Goal: Information Seeking & Learning: Check status

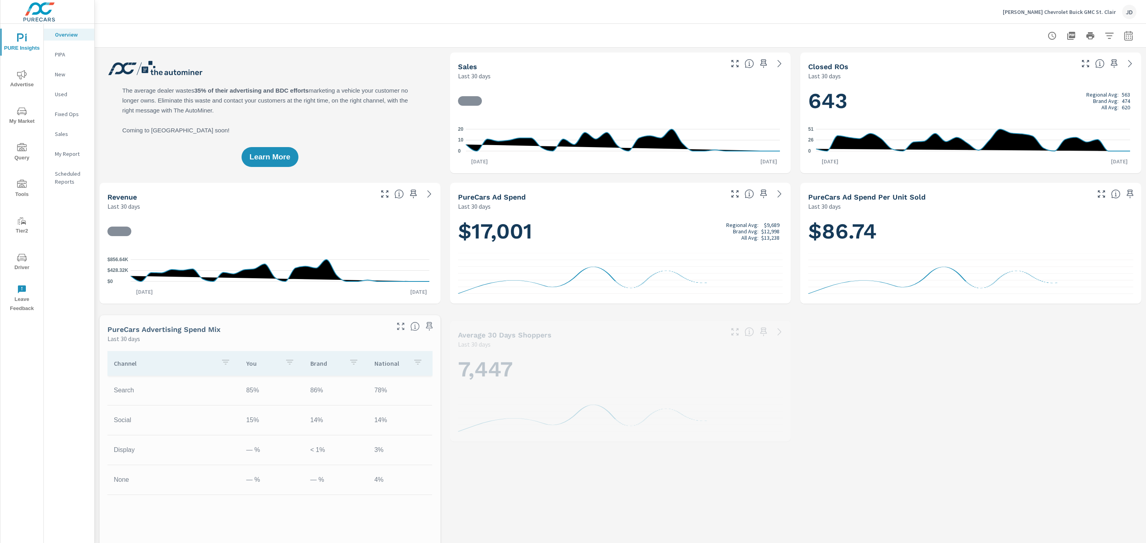
scroll to position [0, 0]
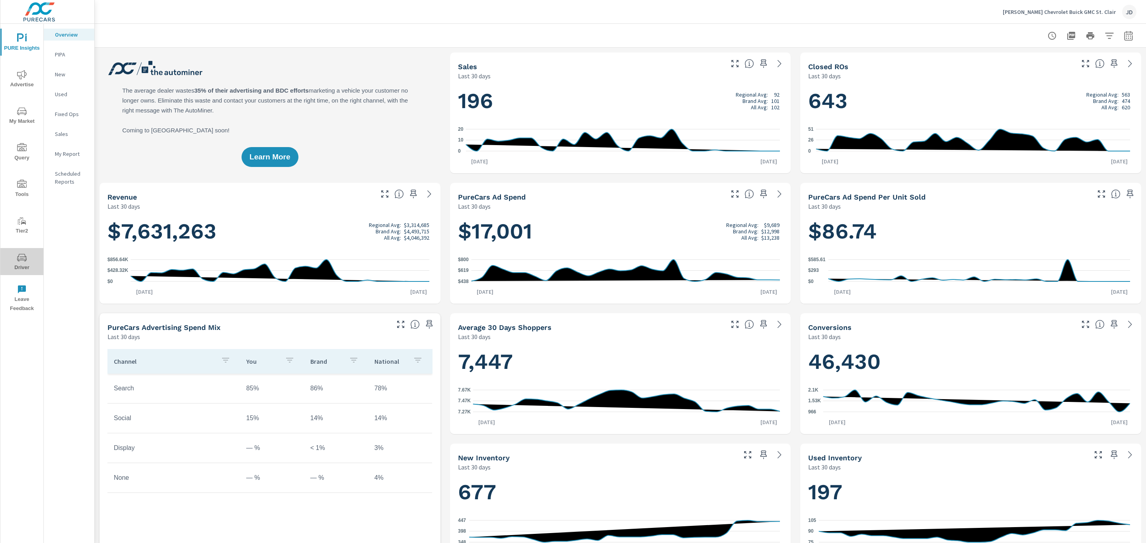
click at [21, 260] on icon "nav menu" at bounding box center [22, 258] width 10 height 8
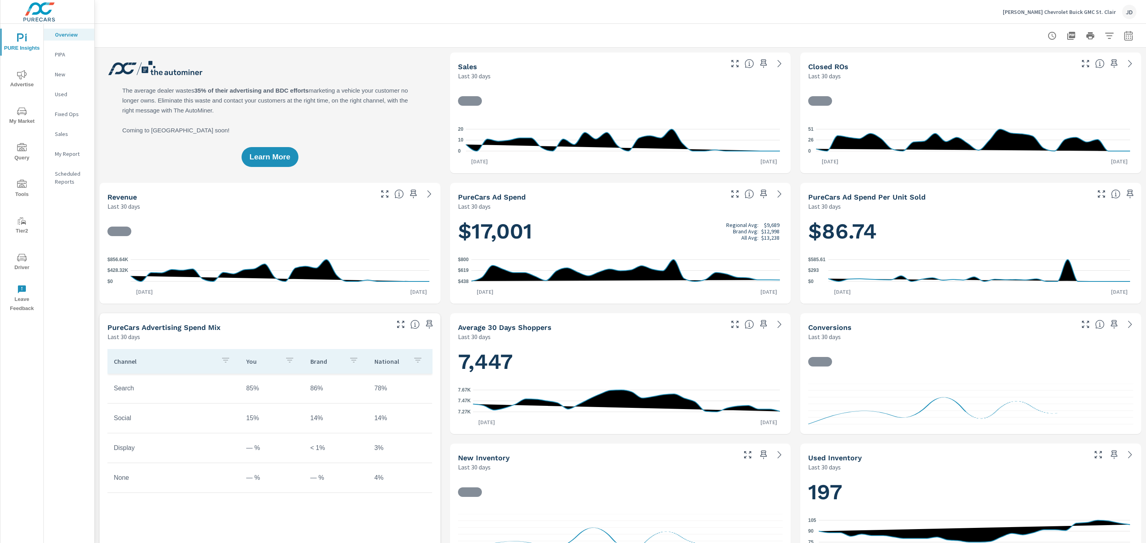
scroll to position [0, 0]
click at [25, 126] on button "My Market" at bounding box center [21, 115] width 43 height 27
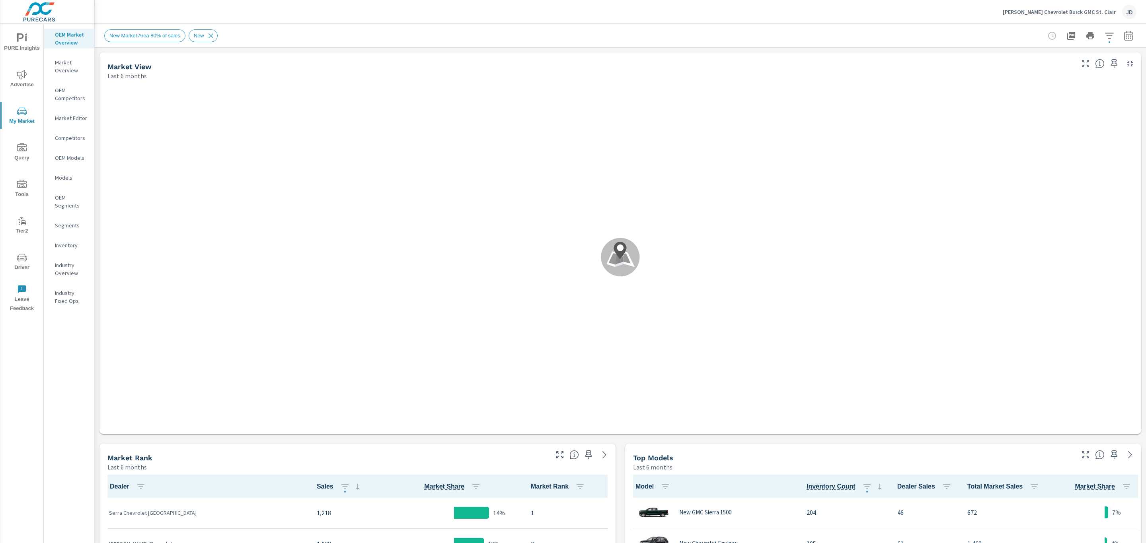
scroll to position [0, 0]
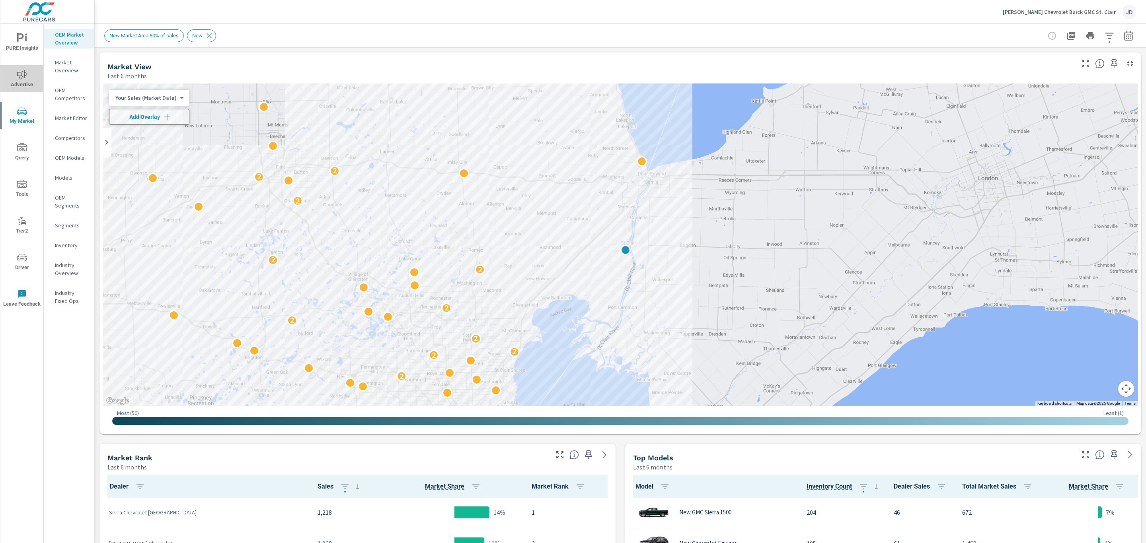
click at [19, 81] on span "Advertise" at bounding box center [22, 79] width 38 height 19
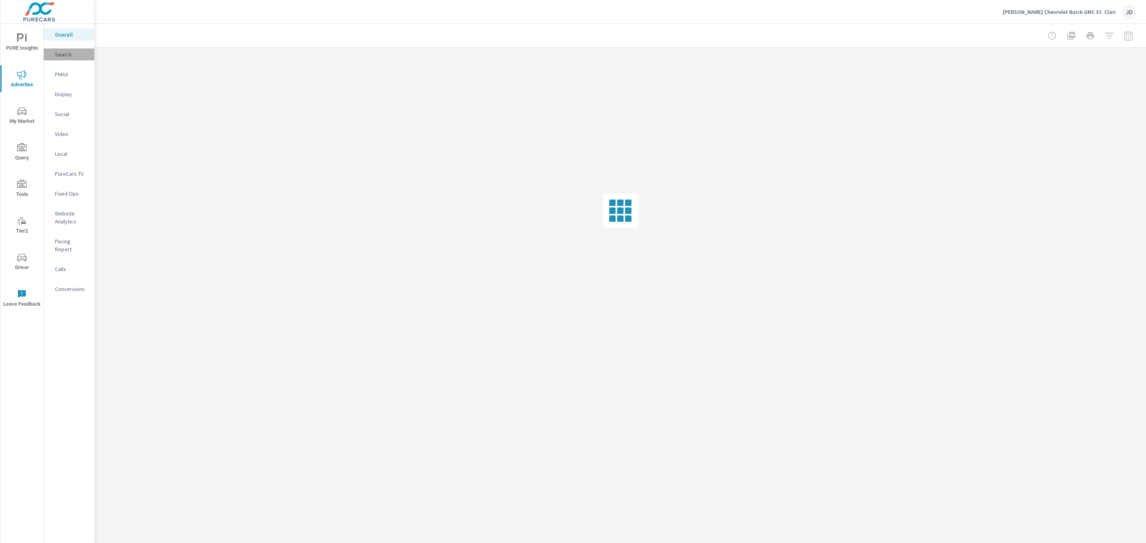
click at [66, 58] on div "Search" at bounding box center [69, 55] width 51 height 12
click at [65, 109] on div "Social" at bounding box center [69, 114] width 51 height 12
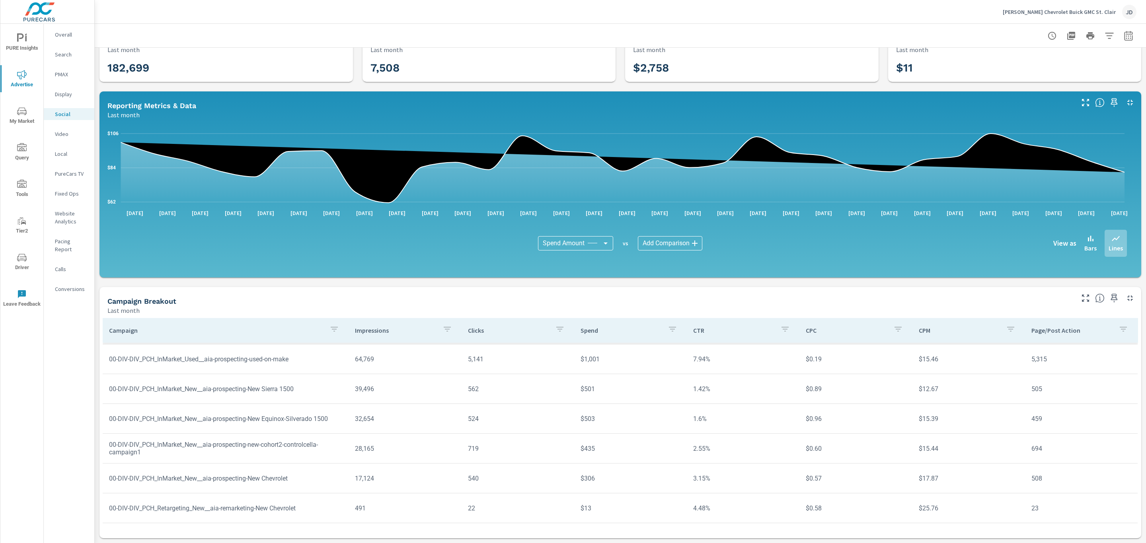
scroll to position [27, 0]
click at [1124, 34] on icon "button" at bounding box center [1128, 36] width 8 height 10
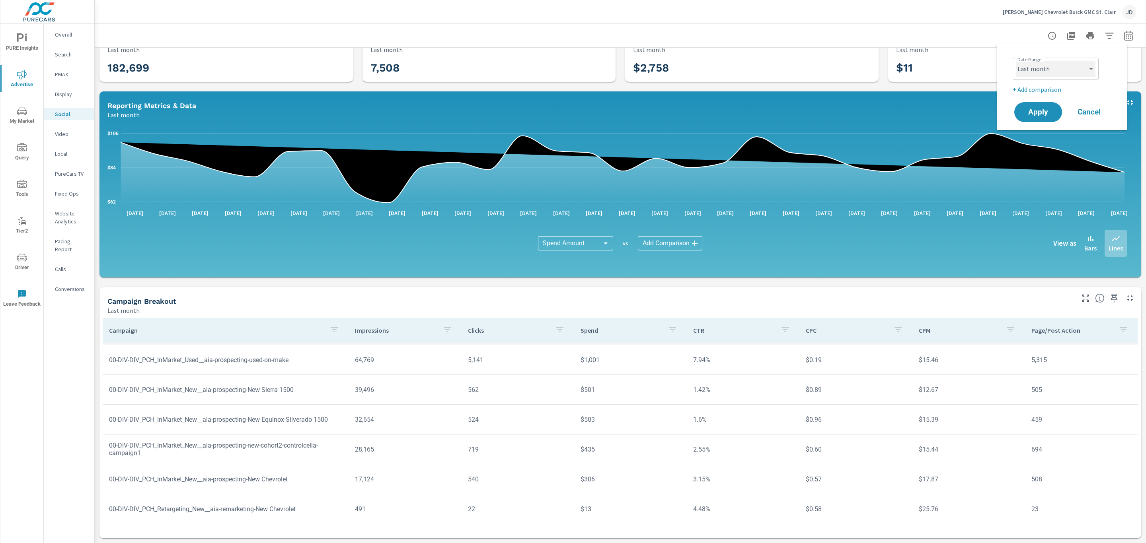
click at [1069, 73] on select "Custom [DATE] Last week Last 7 days Last 14 days Last 30 days Last 45 days Last…" at bounding box center [1056, 69] width 80 height 16
click at [1016, 61] on select "Custom [DATE] Last week Last 7 days Last 14 days Last 30 days Last 45 days Last…" at bounding box center [1056, 69] width 80 height 16
select select "Last 7 days"
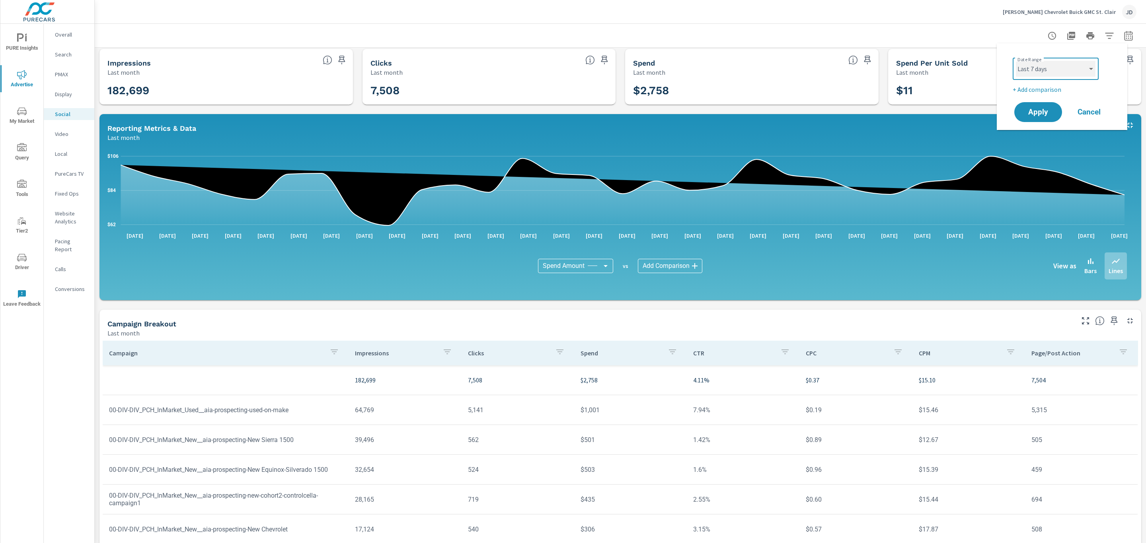
scroll to position [3, 0]
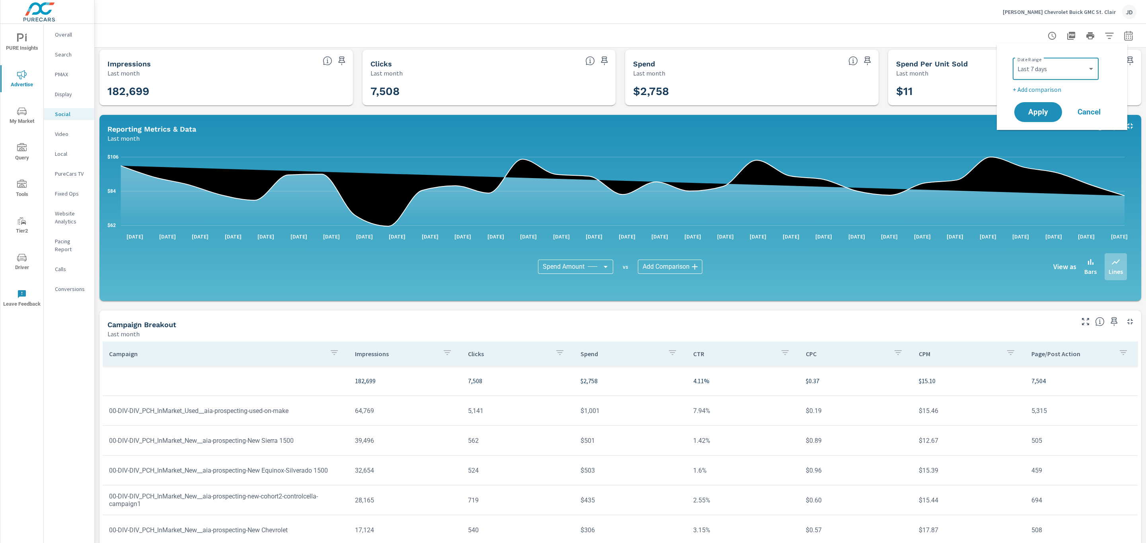
click at [415, 304] on div "Impressions Last month 182,699 Clicks Last month 7,508 Spend Last month $2,758 …" at bounding box center [620, 306] width 1051 height 522
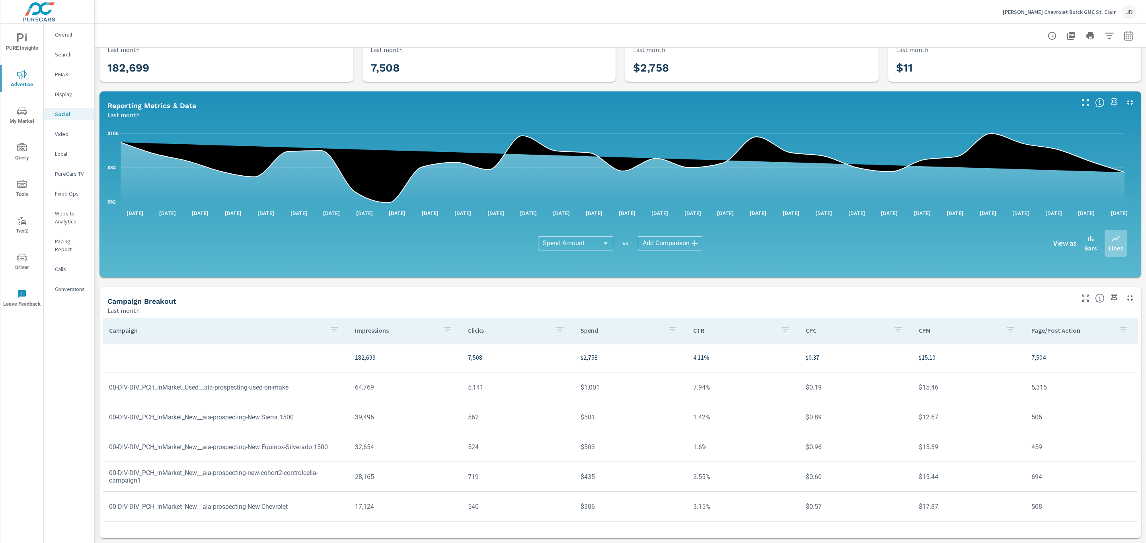
scroll to position [29, 0]
